Goal: Check status: Verify the current state of an ongoing process or item

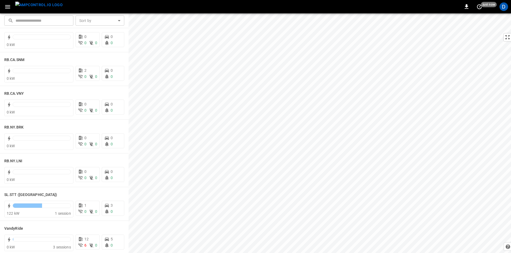
scroll to position [919, 0]
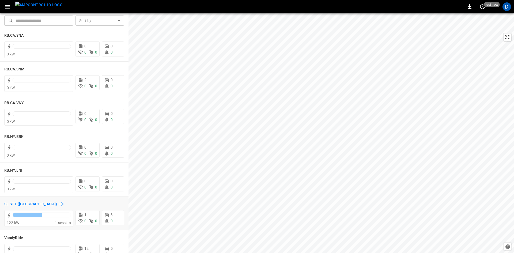
click at [12, 204] on h6 "SL.STT ([GEOGRAPHIC_DATA])" at bounding box center [30, 204] width 53 height 6
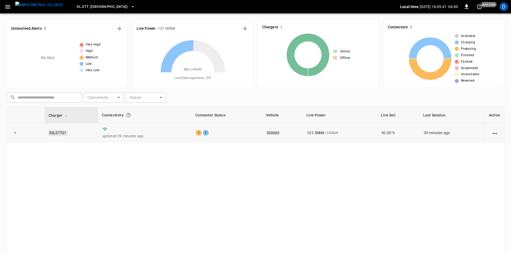
click at [62, 132] on link "3SLSTT01" at bounding box center [58, 133] width 20 height 6
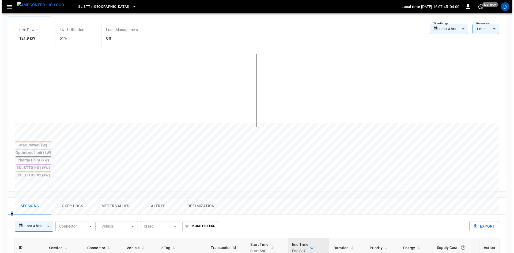
scroll to position [134, 0]
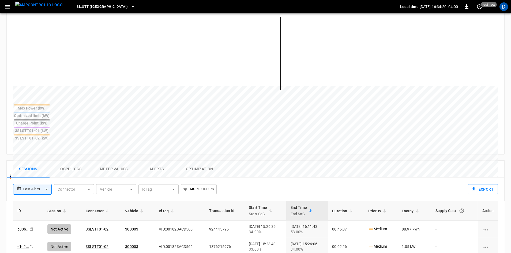
click at [7, 44] on div "Max Power (kW) Optimized limit (kW) Charge Point (kW) 3SLSTT01-01 (kW) 3SLSTT01…" at bounding box center [256, 77] width 498 height 129
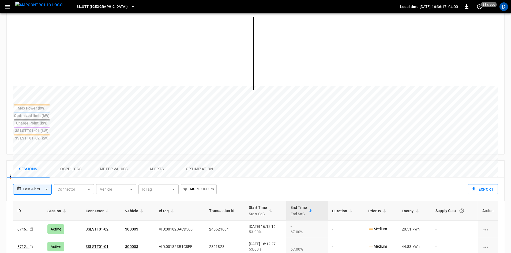
click at [82, 7] on span "SL.STT ([GEOGRAPHIC_DATA])" at bounding box center [102, 7] width 51 height 6
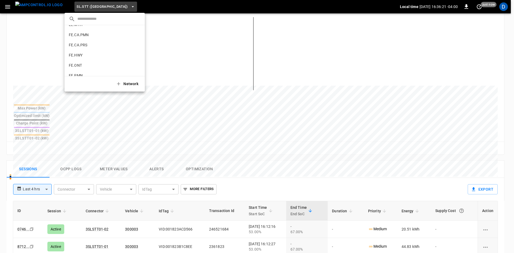
scroll to position [146, 0]
click at [86, 31] on p "CC.SAC" at bounding box center [95, 28] width 53 height 5
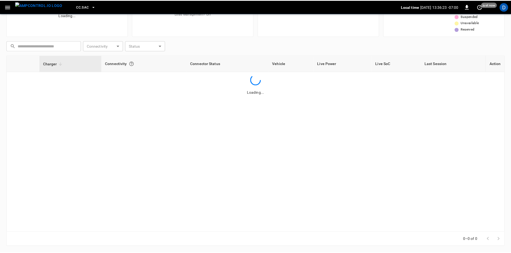
scroll to position [52, 0]
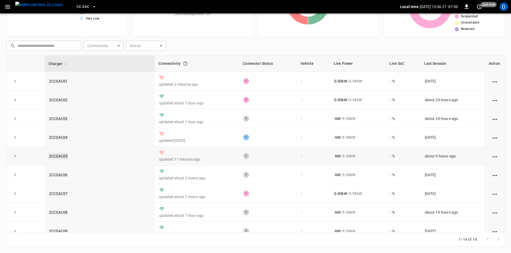
click at [58, 155] on link "2CCSAC05" at bounding box center [58, 156] width 21 height 6
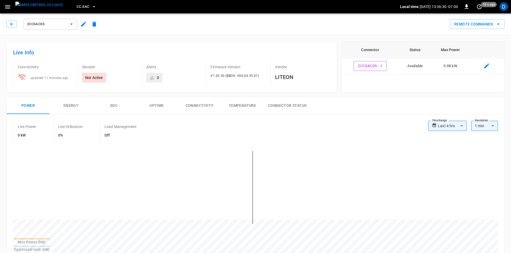
click at [282, 105] on button "Connector Status" at bounding box center [287, 105] width 47 height 17
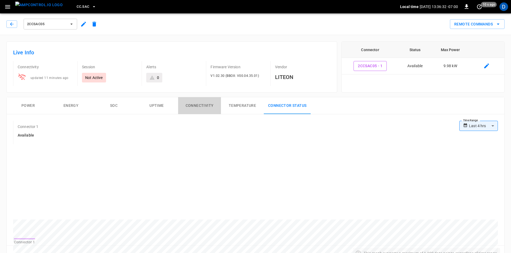
click at [188, 104] on button "Connectivity" at bounding box center [199, 105] width 43 height 17
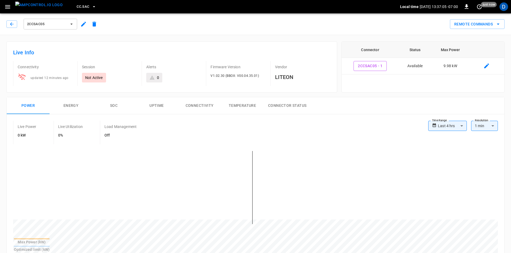
click at [202, 106] on button "Connectivity" at bounding box center [199, 105] width 43 height 17
